Goal: Find specific page/section: Find specific page/section

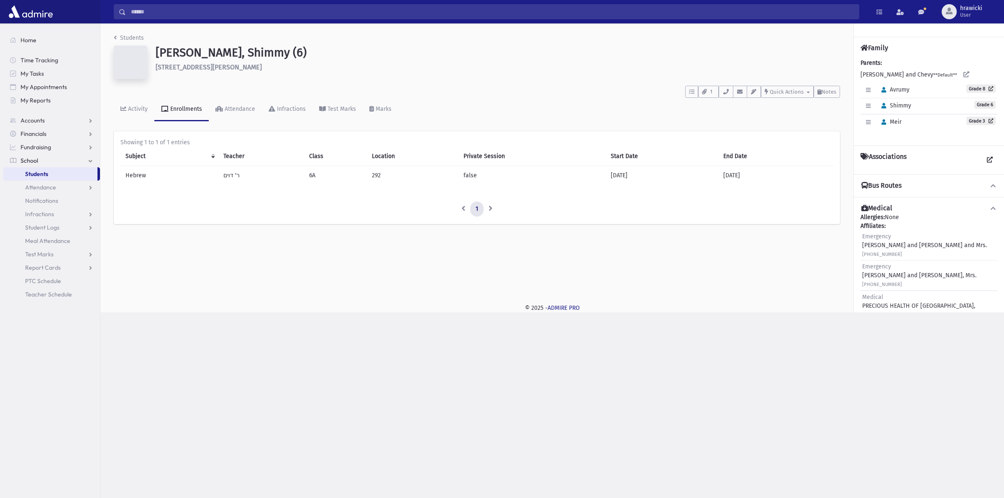
click at [36, 173] on span "Students" at bounding box center [36, 174] width 23 height 8
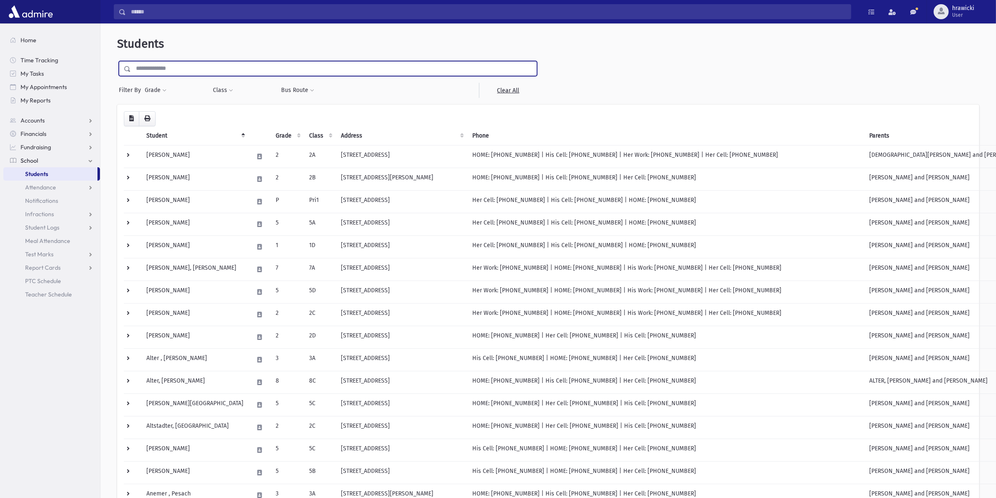
click at [173, 67] on input "text" at bounding box center [334, 68] width 406 height 15
type input "********"
click at [117, 61] on input "submit" at bounding box center [128, 66] width 23 height 11
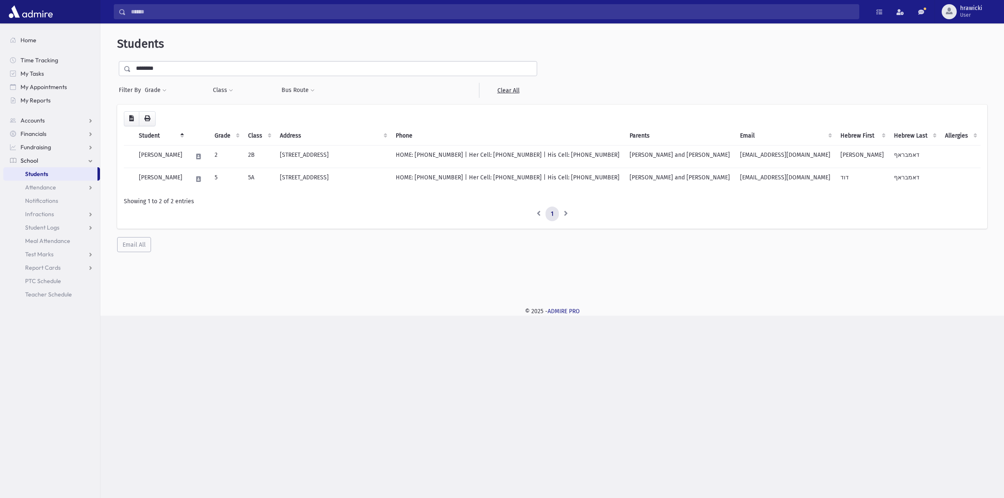
click at [326, 212] on ul "1" at bounding box center [552, 214] width 856 height 15
click at [275, 174] on td "5A" at bounding box center [259, 179] width 32 height 23
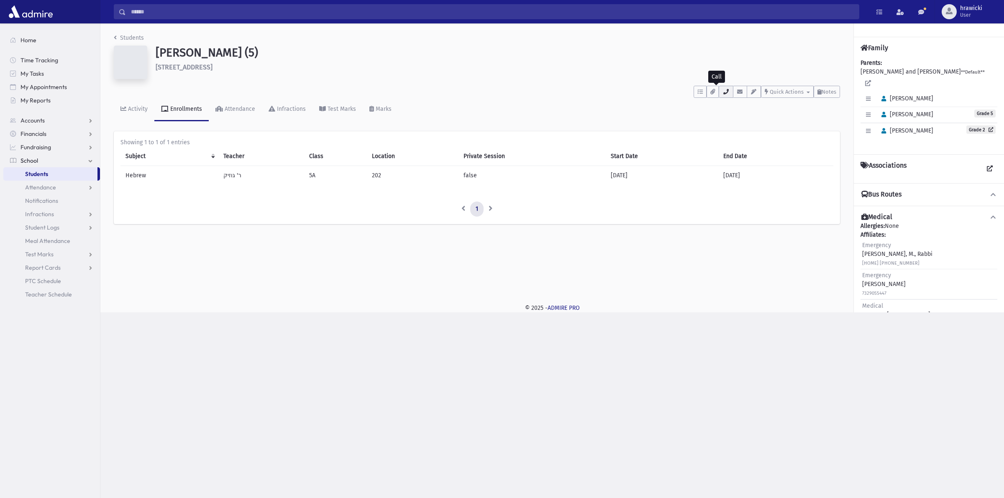
click at [723, 86] on button "button" at bounding box center [725, 92] width 14 height 12
